Goal: Task Accomplishment & Management: Manage account settings

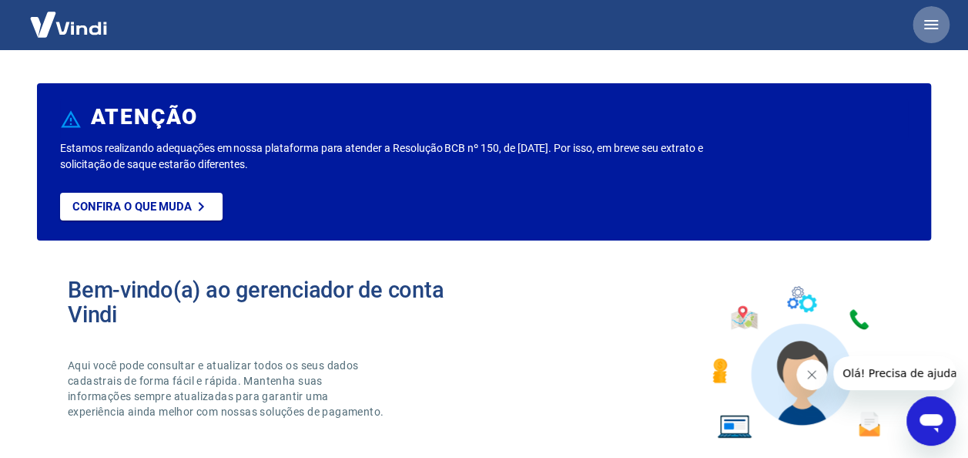
click at [936, 30] on icon "button" at bounding box center [931, 24] width 18 height 18
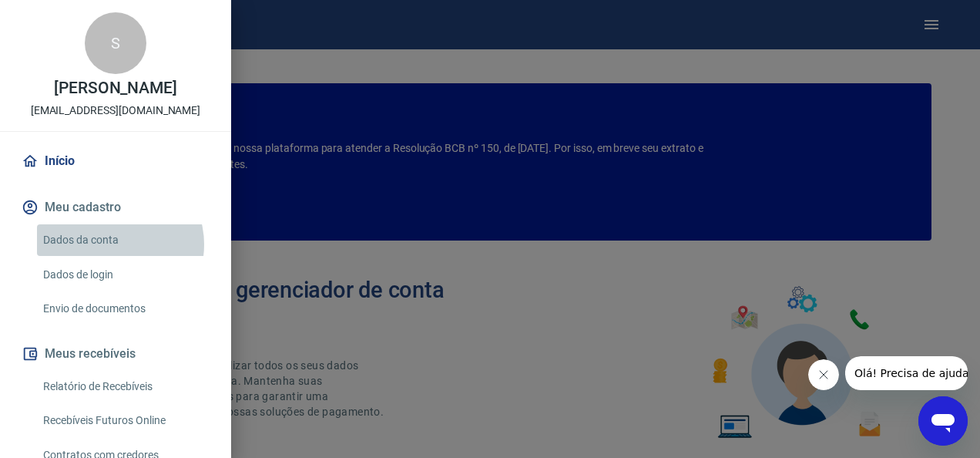
click at [114, 244] on link "Dados da conta" at bounding box center [125, 240] width 176 height 32
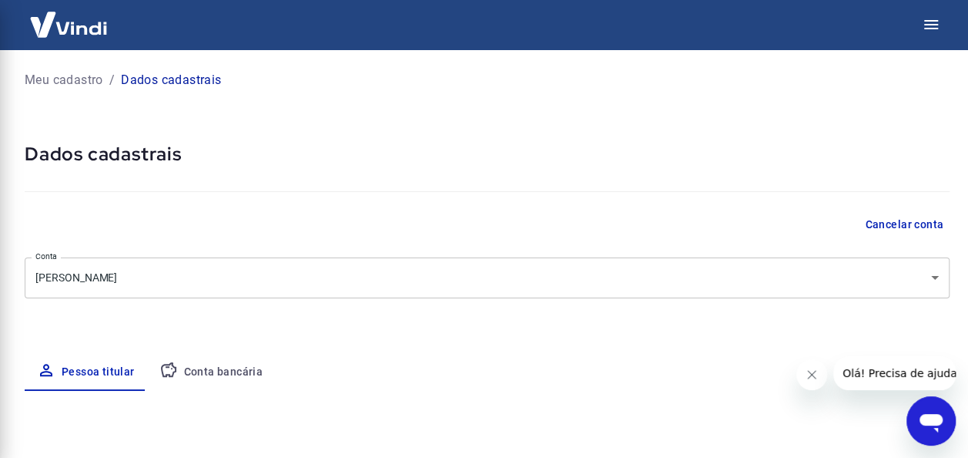
select select "SP"
select select "business"
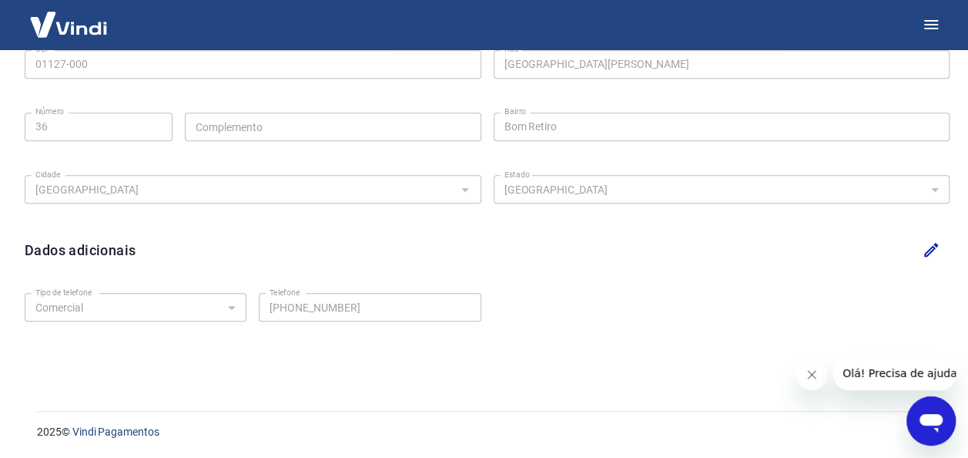
scroll to position [159, 0]
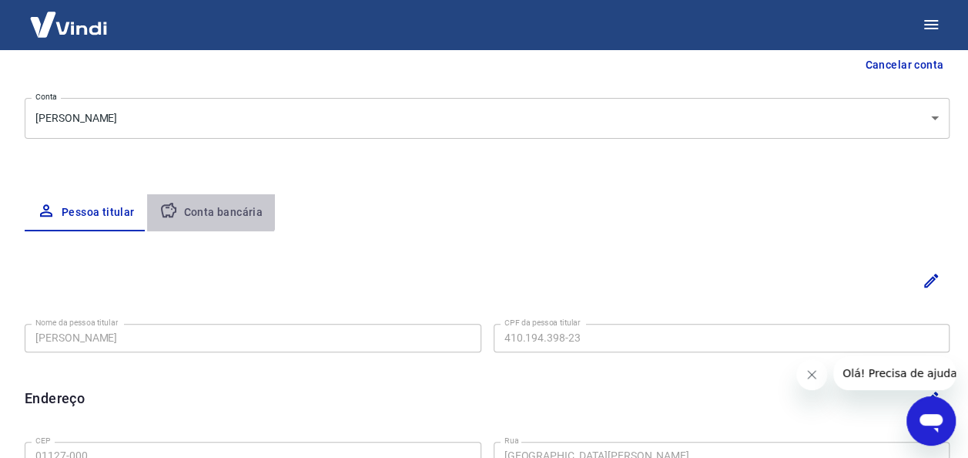
click at [208, 199] on button "Conta bancária" at bounding box center [211, 212] width 129 height 37
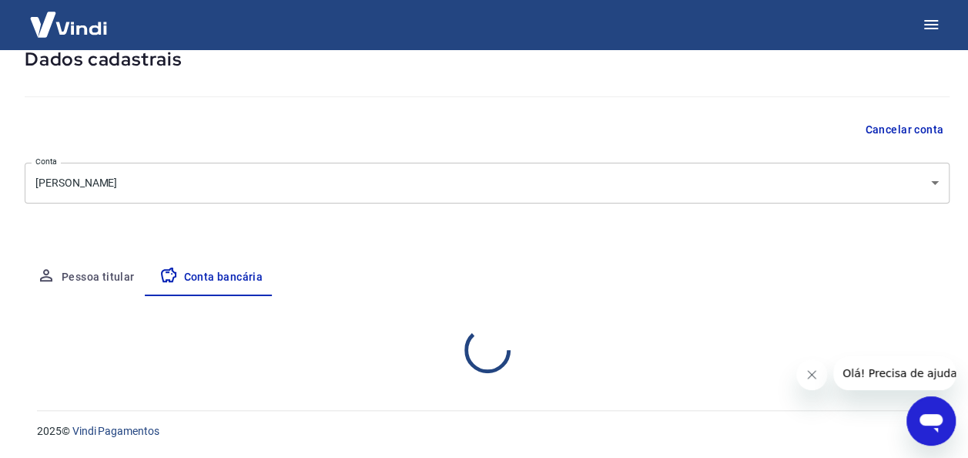
select select "1"
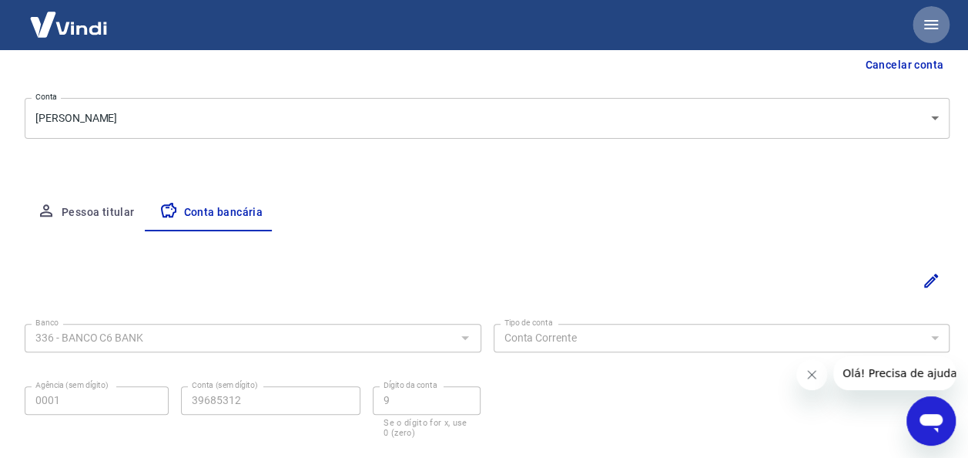
click at [930, 22] on icon "button" at bounding box center [931, 24] width 18 height 18
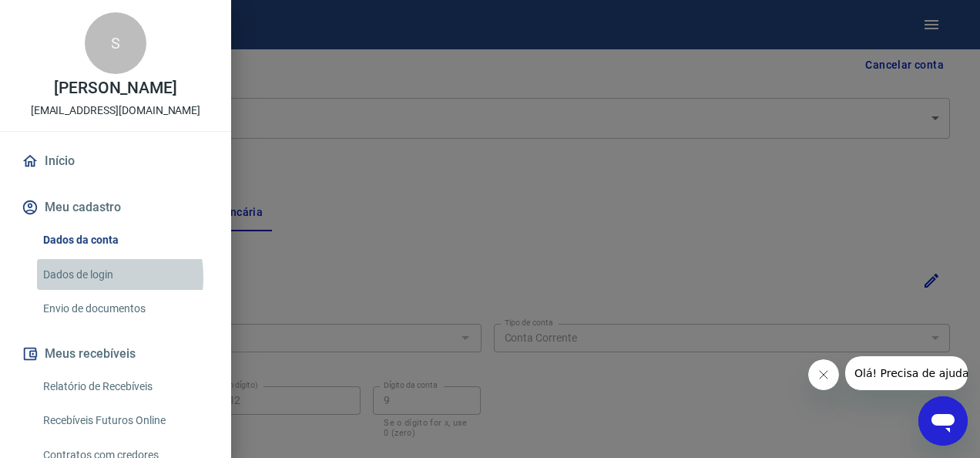
click at [83, 277] on link "Dados de login" at bounding box center [125, 275] width 176 height 32
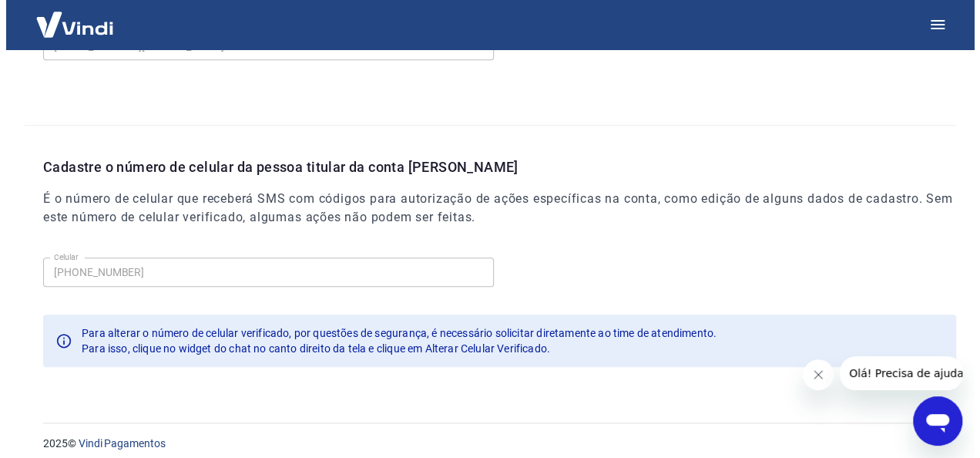
scroll to position [528, 0]
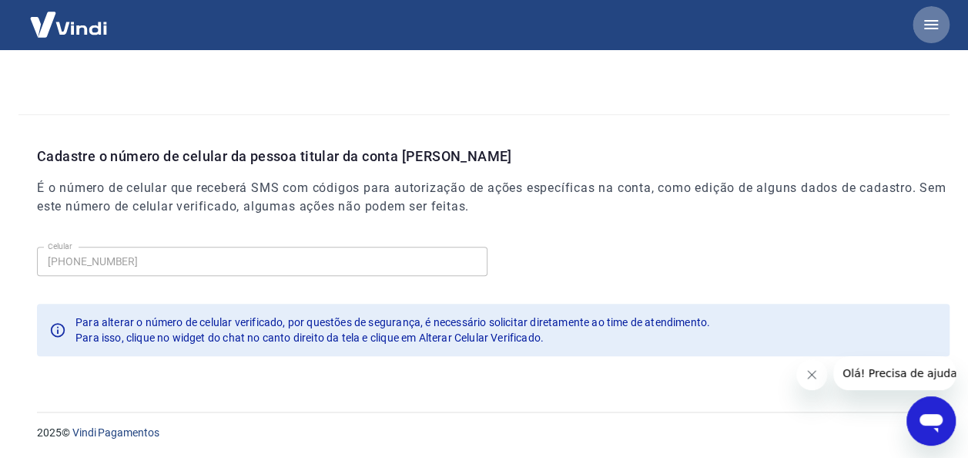
click at [945, 25] on button "button" at bounding box center [931, 24] width 37 height 37
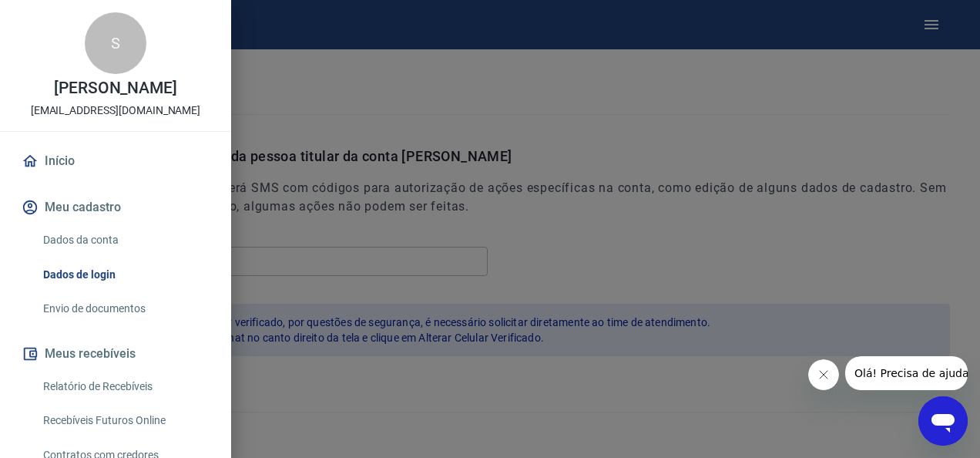
scroll to position [185, 0]
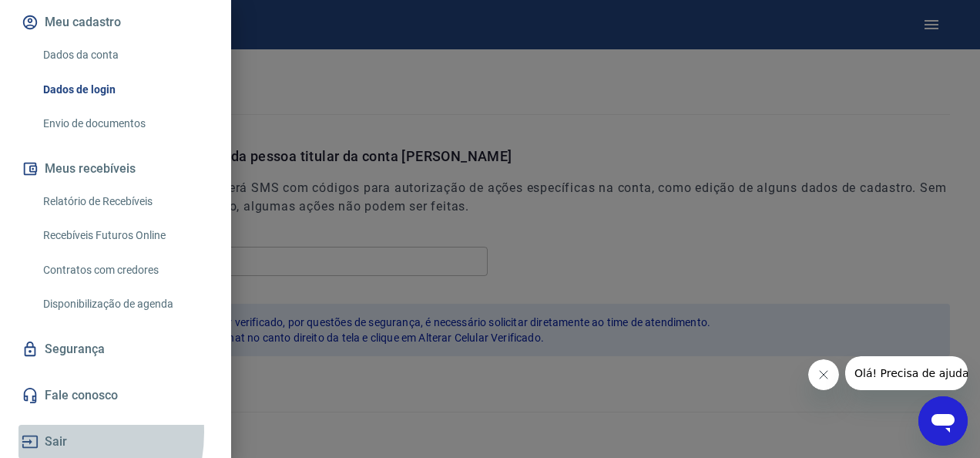
click at [40, 431] on button "Sair" at bounding box center [115, 441] width 194 height 34
